Goal: Task Accomplishment & Management: Manage account settings

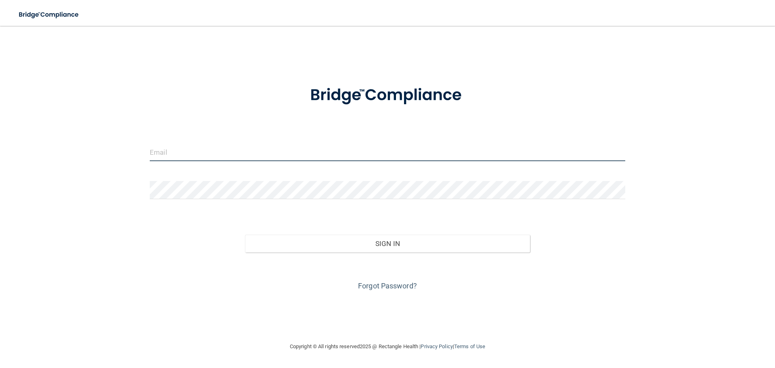
click at [237, 148] on input "email" at bounding box center [387, 152] width 475 height 18
type input "[EMAIL_ADDRESS][DOMAIN_NAME]"
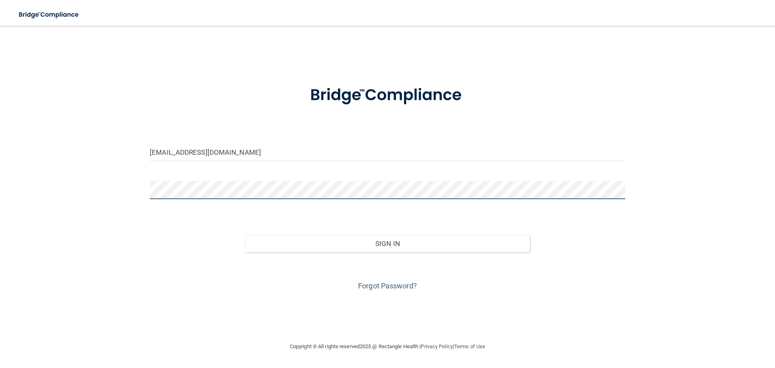
click at [245, 234] on button "Sign In" at bounding box center [387, 243] width 285 height 18
click at [268, 252] on div "Forgot Password?" at bounding box center [388, 272] width 488 height 40
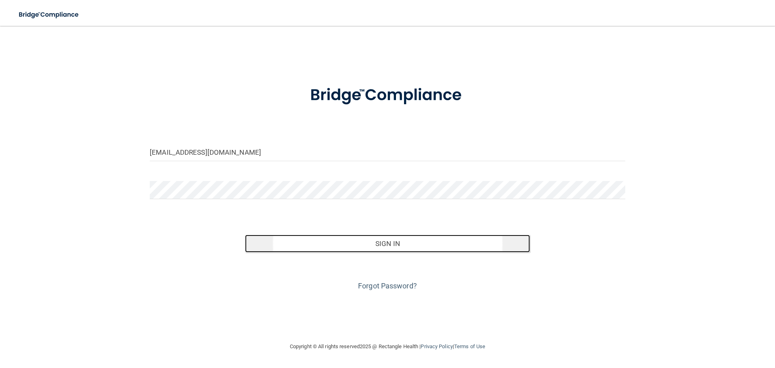
click at [291, 249] on button "Sign In" at bounding box center [387, 243] width 285 height 18
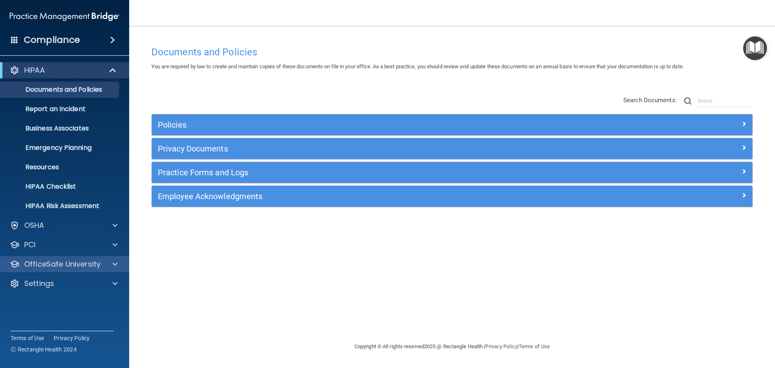
click at [84, 270] on div "OfficeSafe University" at bounding box center [65, 264] width 130 height 16
click at [112, 268] on div at bounding box center [114, 264] width 20 height 10
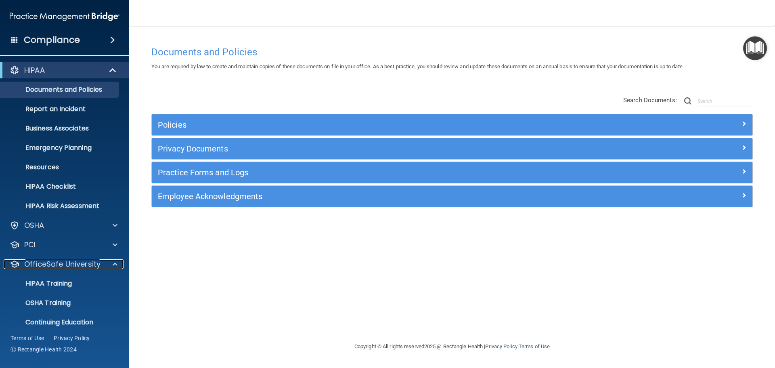
scroll to position [25, 0]
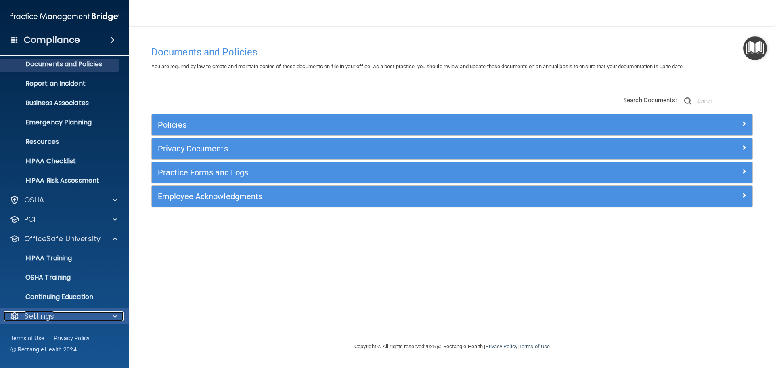
click at [73, 318] on div "Settings" at bounding box center [54, 316] width 100 height 10
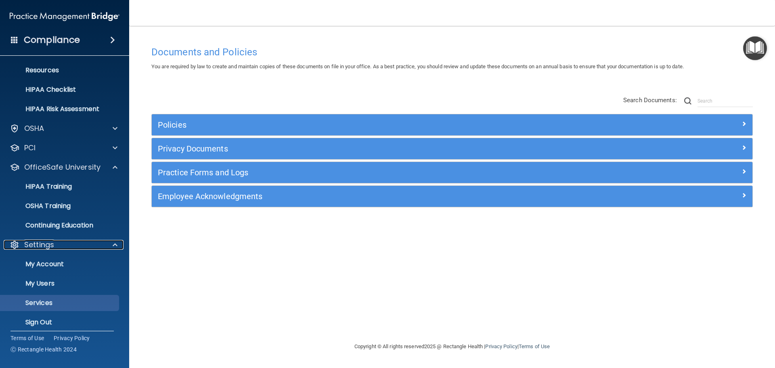
scroll to position [103, 0]
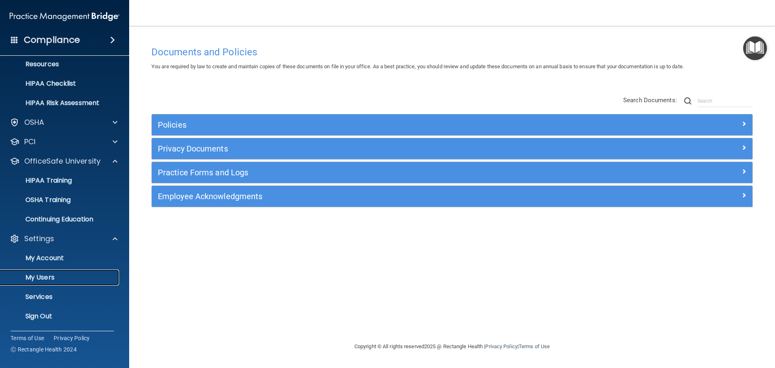
click at [47, 274] on p "My Users" at bounding box center [60, 277] width 110 height 8
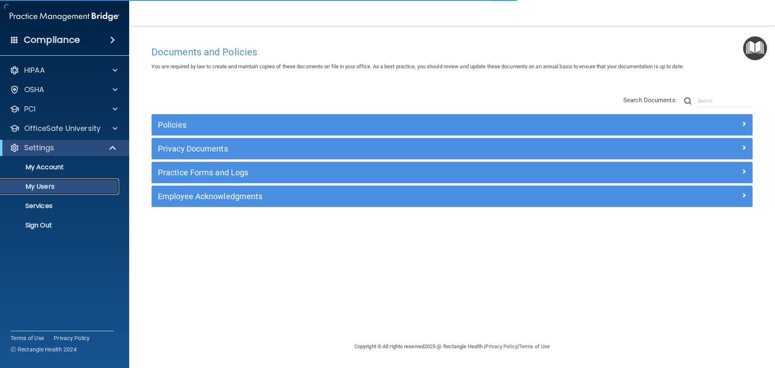
select select "20"
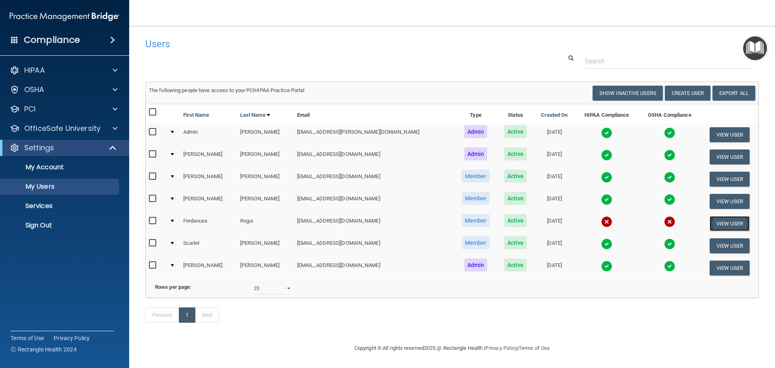
click at [711, 221] on button "View User" at bounding box center [730, 223] width 40 height 15
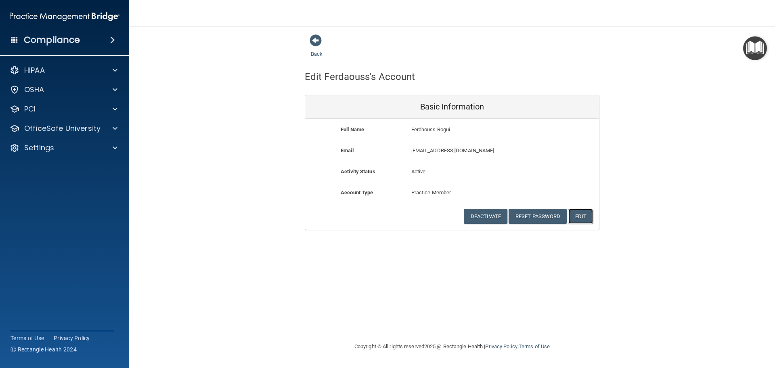
click at [585, 214] on button "Edit" at bounding box center [580, 216] width 25 height 15
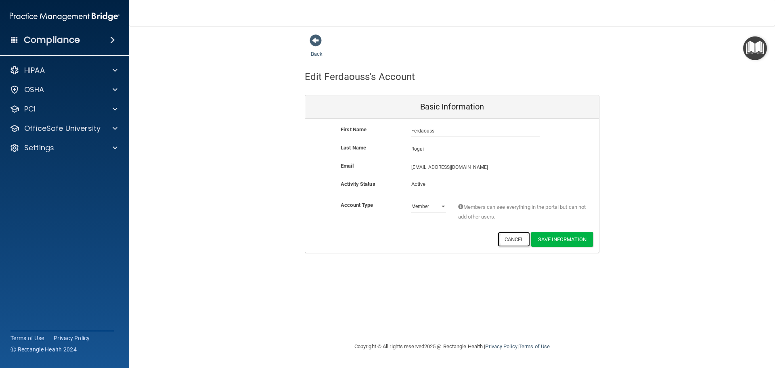
click at [515, 239] on button "Cancel" at bounding box center [514, 239] width 33 height 15
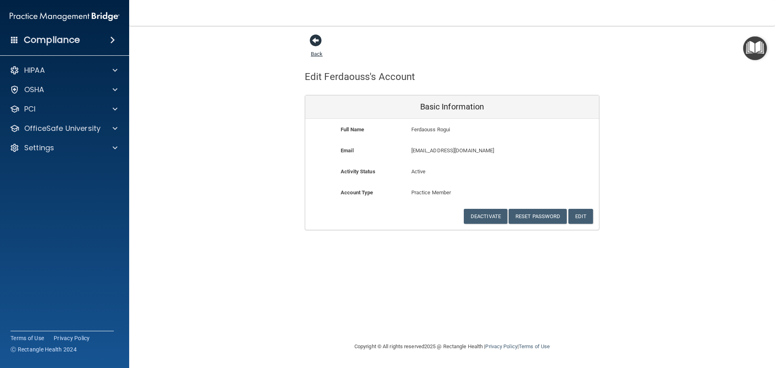
click at [314, 45] on span at bounding box center [316, 40] width 12 height 12
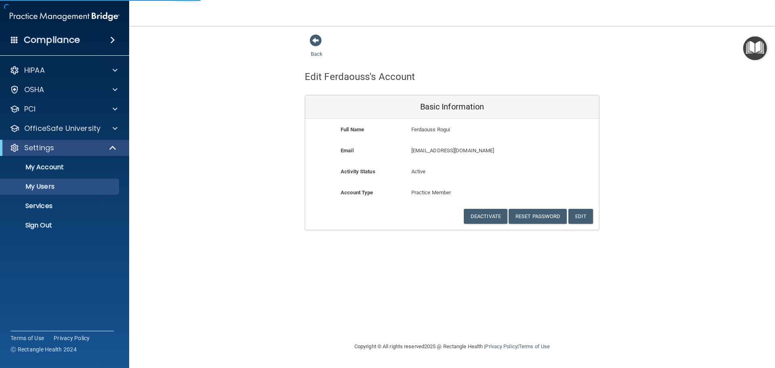
select select "20"
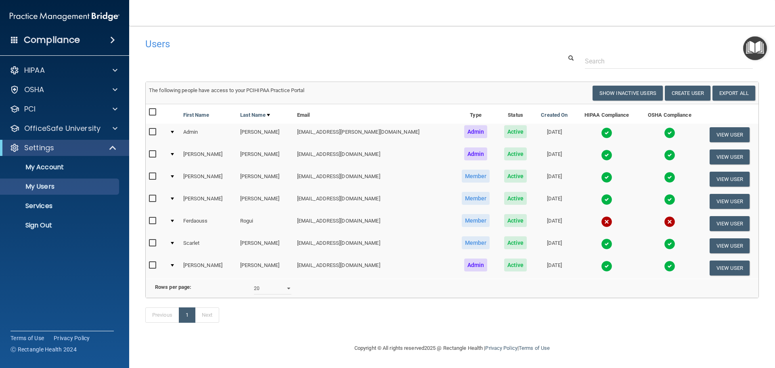
click at [178, 223] on td at bounding box center [173, 223] width 14 height 22
click at [174, 221] on div at bounding box center [172, 221] width 3 height 2
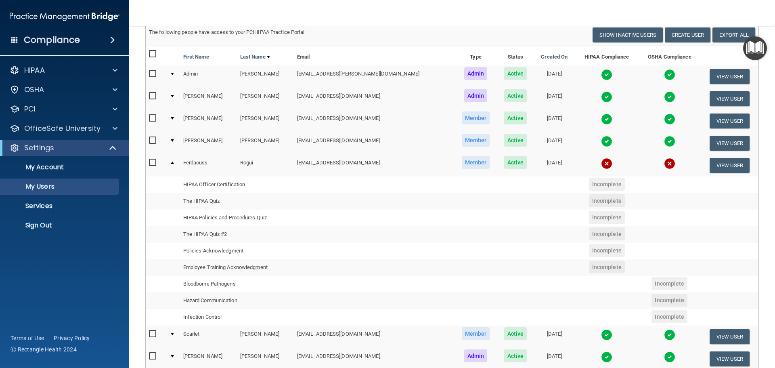
scroll to position [40, 0]
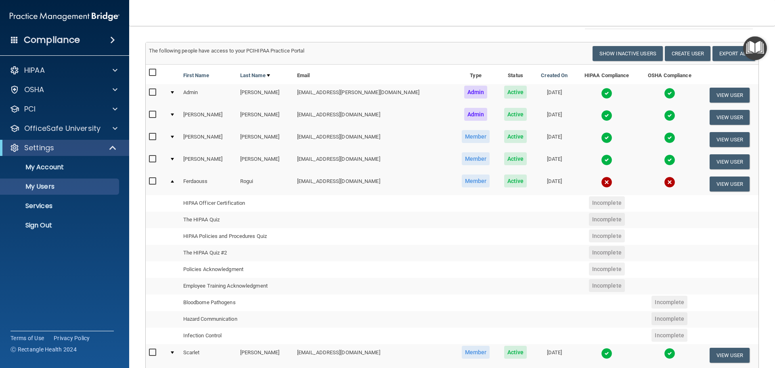
click at [178, 181] on td at bounding box center [173, 184] width 14 height 22
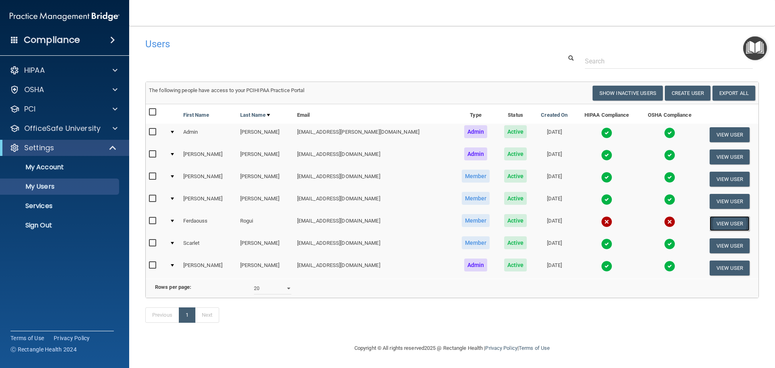
click at [722, 216] on button "View User" at bounding box center [730, 223] width 40 height 15
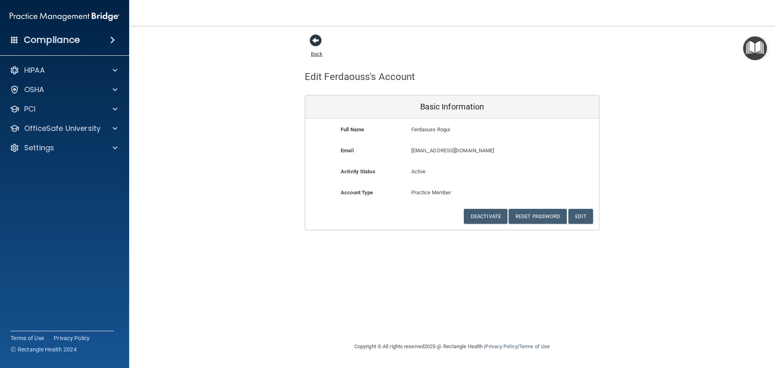
click at [318, 45] on span at bounding box center [316, 40] width 12 height 12
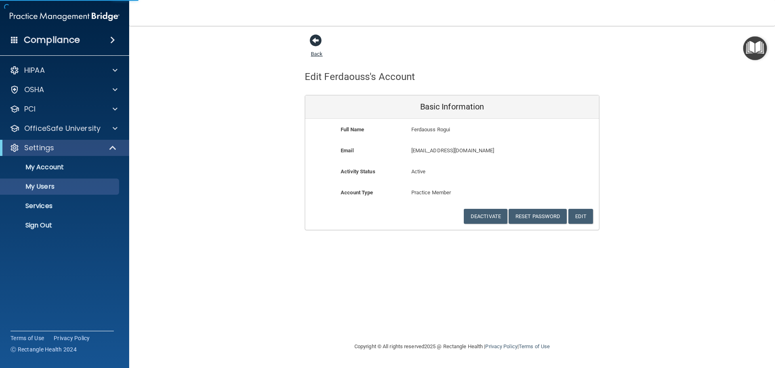
select select "20"
